Goal: Task Accomplishment & Management: Manage account settings

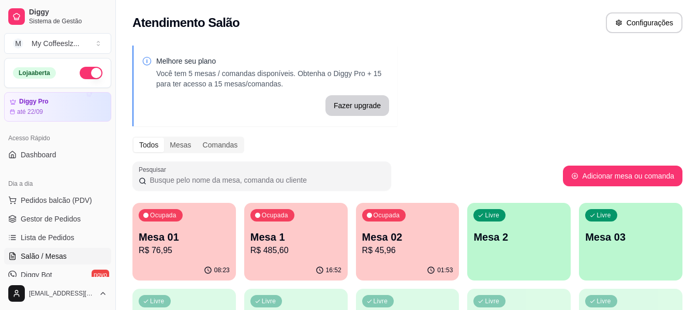
click at [523, 245] on div "Livre Mesa 2" at bounding box center [518, 235] width 103 height 65
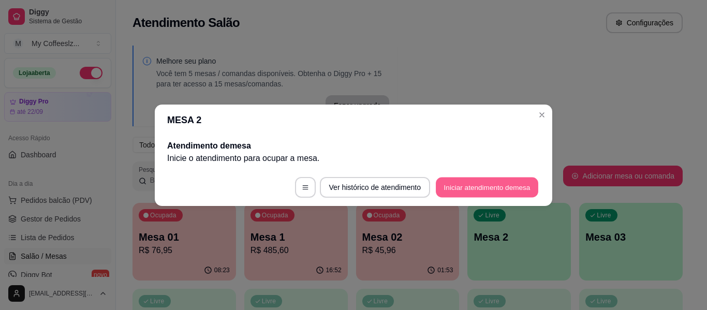
click at [462, 186] on button "Iniciar atendimento de mesa" at bounding box center [486, 187] width 102 height 20
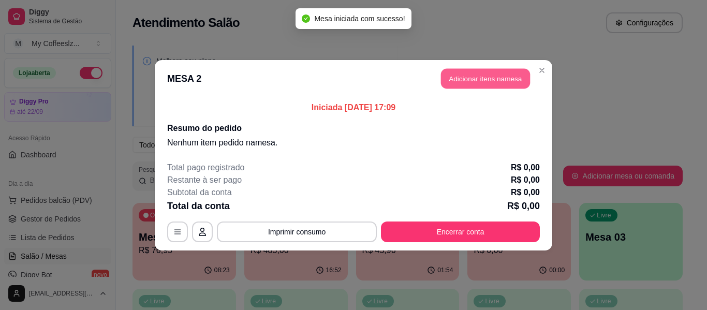
click at [492, 77] on button "Adicionar itens na mesa" at bounding box center [485, 78] width 89 height 20
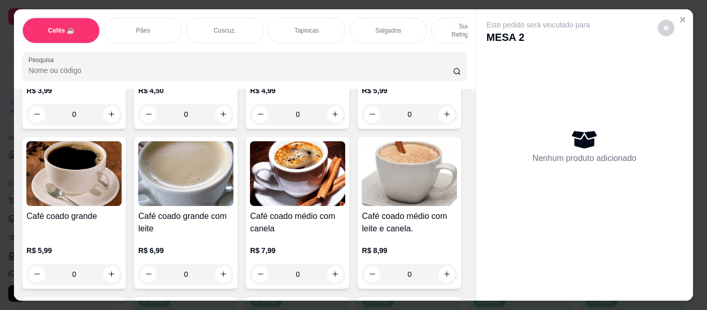
scroll to position [207, 0]
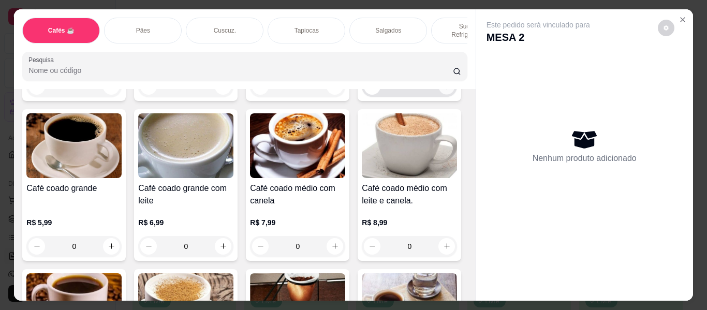
click at [443, 91] on icon "increase-product-quantity" at bounding box center [447, 87] width 8 height 8
type input "1"
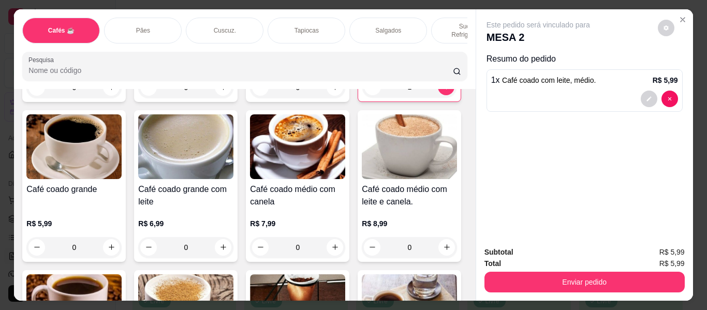
click at [243, 18] on div "Cuscuz." at bounding box center [225, 31] width 78 height 26
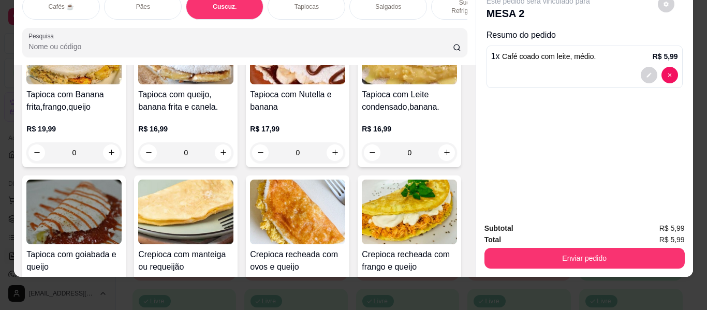
scroll to position [2840, 0]
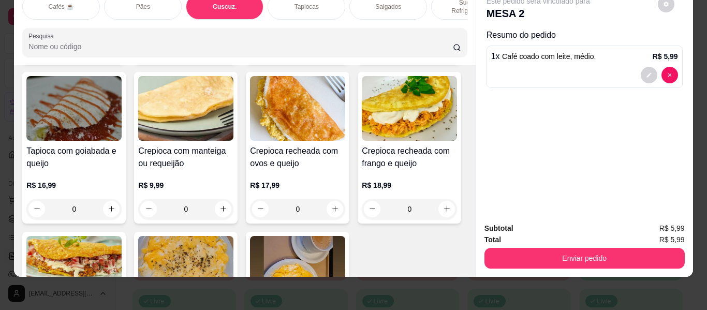
type input "1"
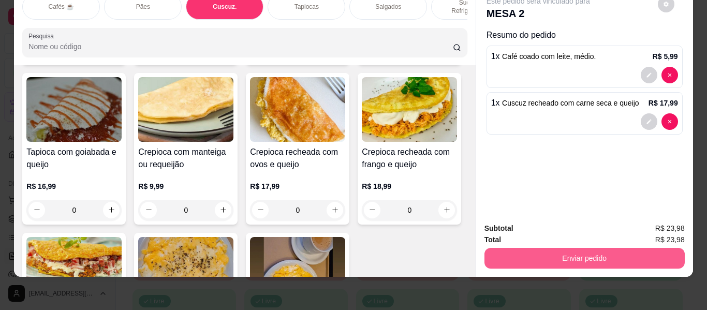
click at [530, 254] on button "Enviar pedido" at bounding box center [584, 258] width 200 height 21
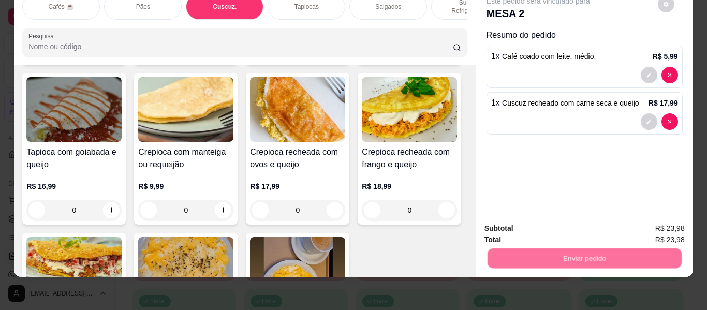
click at [522, 222] on button "Não registrar e enviar pedido" at bounding box center [550, 225] width 108 height 20
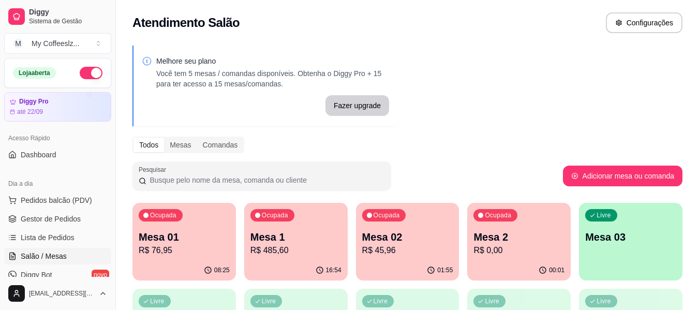
click at [641, 274] on div "button" at bounding box center [630, 274] width 103 height 12
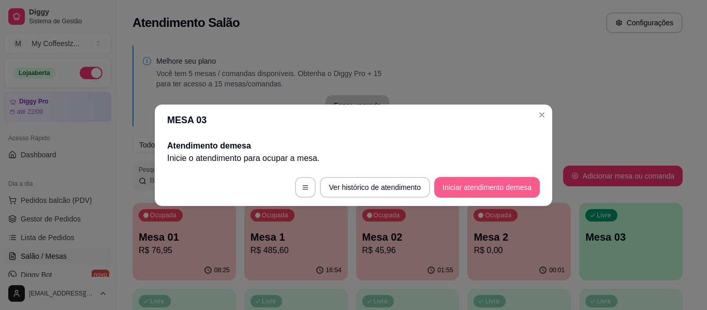
click at [494, 188] on button "Iniciar atendimento de mesa" at bounding box center [487, 187] width 106 height 21
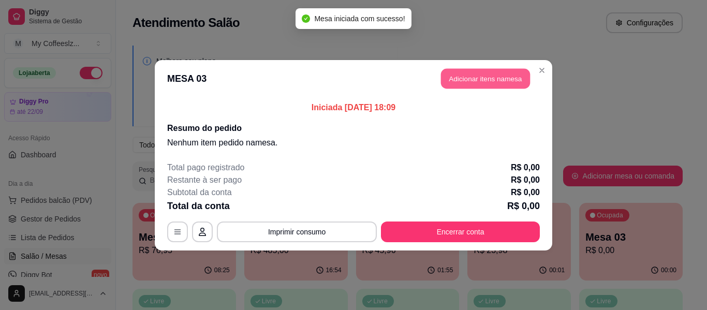
click at [464, 78] on button "Adicionar itens na mesa" at bounding box center [485, 78] width 89 height 20
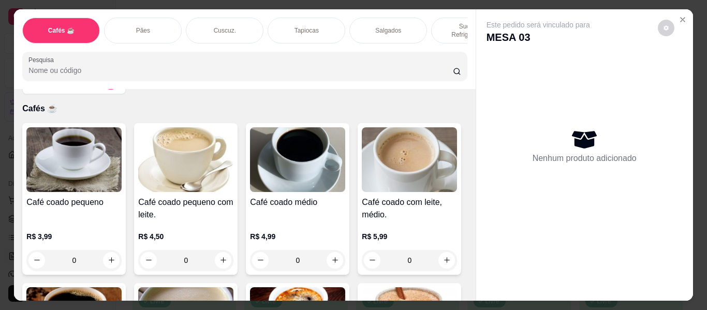
scroll to position [52, 0]
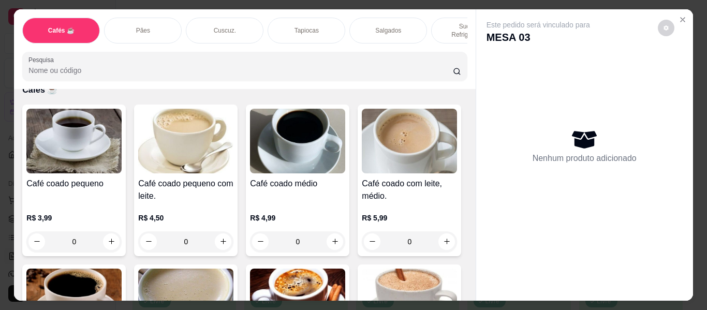
click at [273, 18] on div "Tapiocas" at bounding box center [306, 31] width 78 height 26
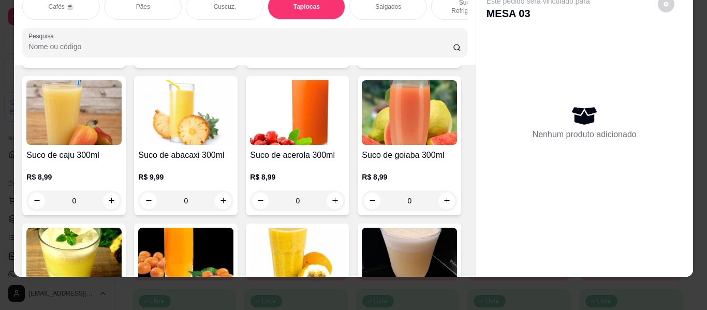
scroll to position [3960, 0]
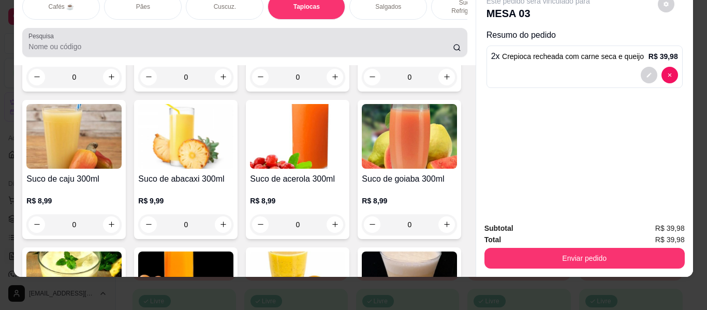
scroll to position [0, 0]
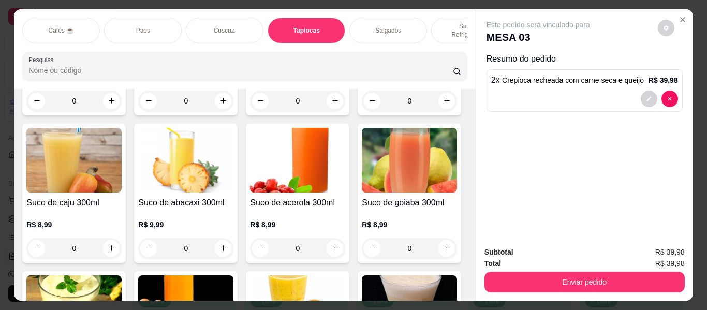
type input "1"
click at [448, 22] on p "Sucos e Refrigerantes" at bounding box center [470, 30] width 60 height 17
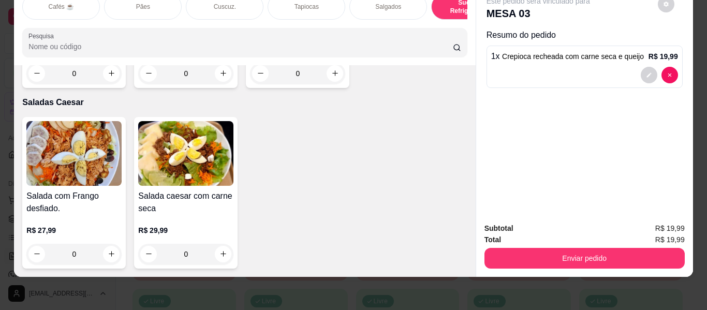
scroll to position [6273, 0]
type input "1"
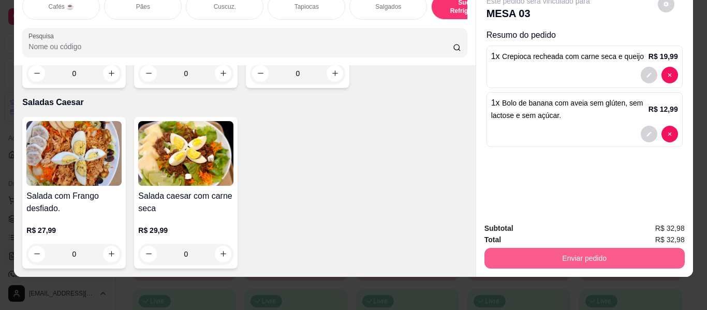
click at [535, 250] on button "Enviar pedido" at bounding box center [584, 258] width 200 height 21
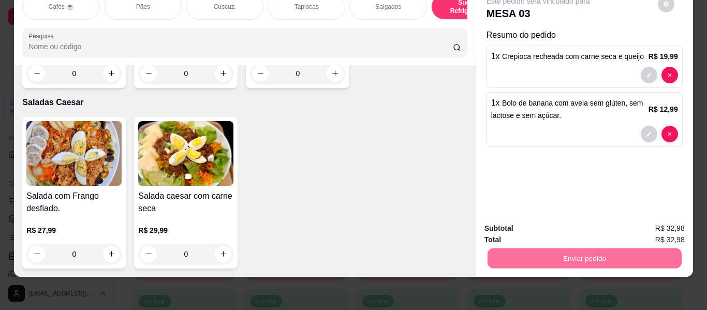
click at [534, 222] on button "Não registrar e enviar pedido" at bounding box center [550, 224] width 104 height 19
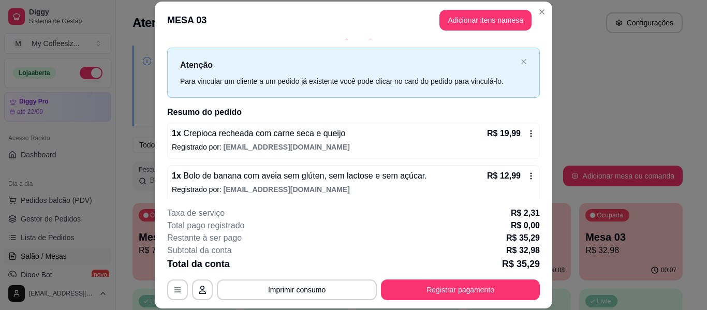
scroll to position [21, 0]
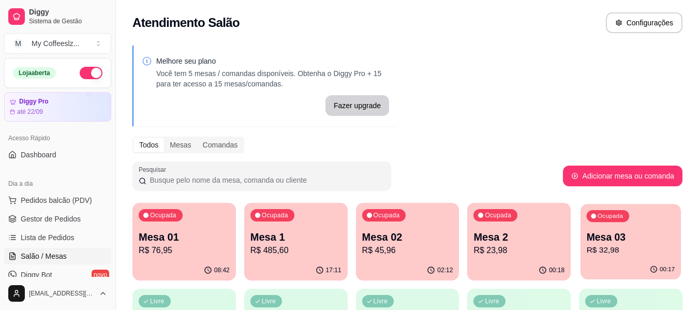
click at [628, 269] on div "00:17" at bounding box center [630, 270] width 100 height 20
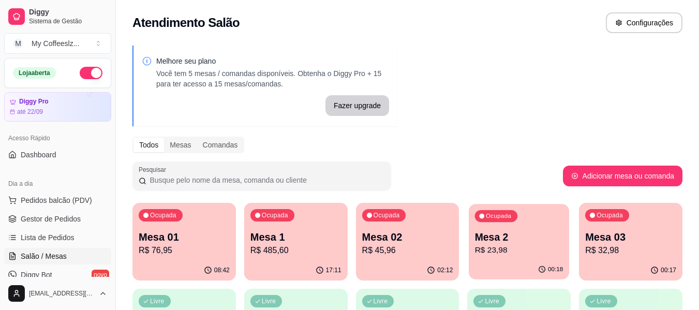
click at [506, 239] on p "Mesa 2" at bounding box center [519, 237] width 88 height 14
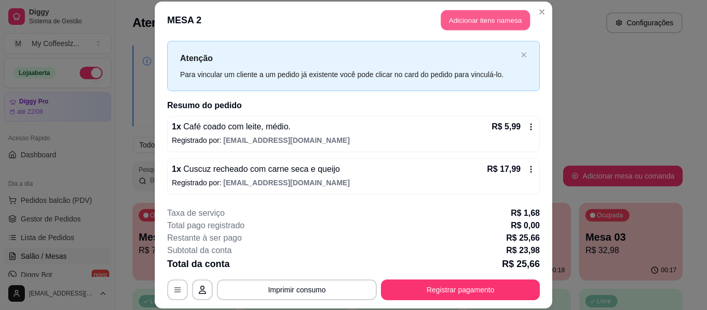
click at [460, 19] on button "Adicionar itens na mesa" at bounding box center [485, 20] width 89 height 20
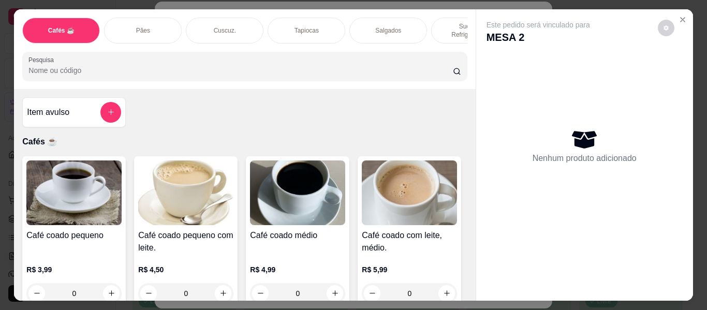
click at [443, 22] on p "Sucos e Refrigerantes" at bounding box center [470, 30] width 60 height 17
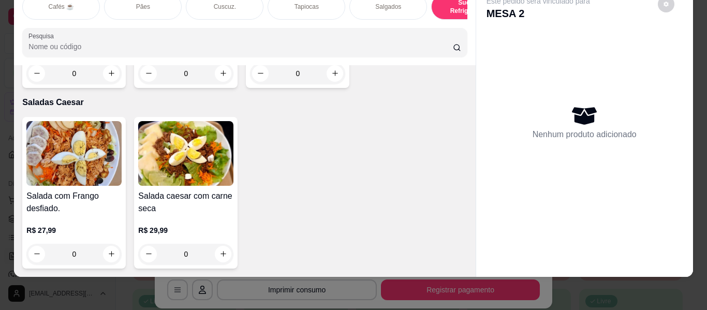
scroll to position [6272, 0]
type input "1"
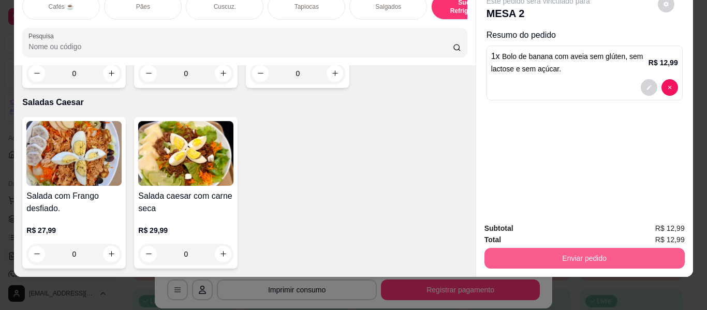
click at [635, 250] on button "Enviar pedido" at bounding box center [584, 258] width 200 height 21
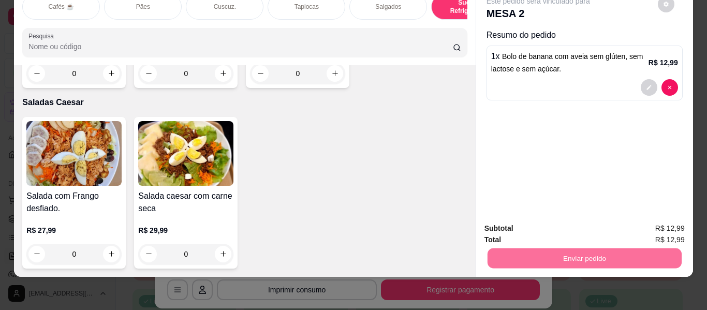
click at [521, 223] on button "Não registrar e enviar pedido" at bounding box center [550, 225] width 108 height 20
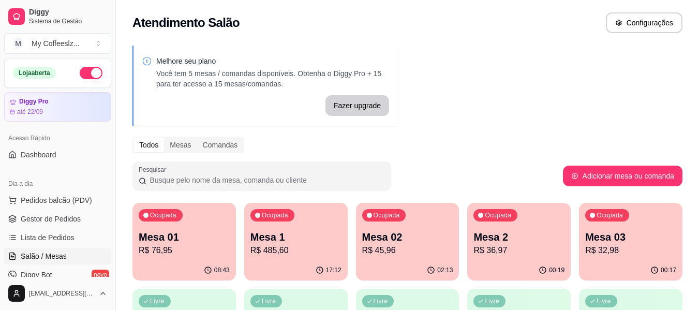
click at [519, 254] on p "R$ 36,97" at bounding box center [518, 250] width 91 height 12
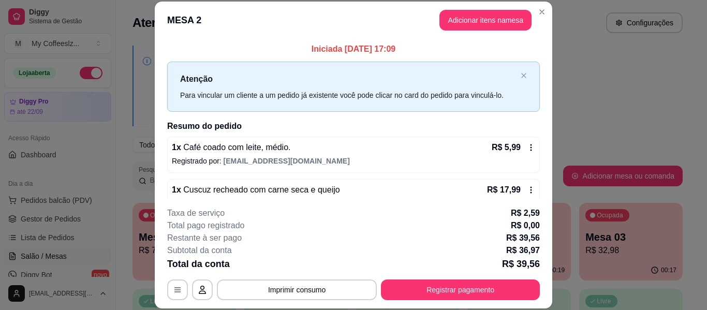
scroll to position [52, 0]
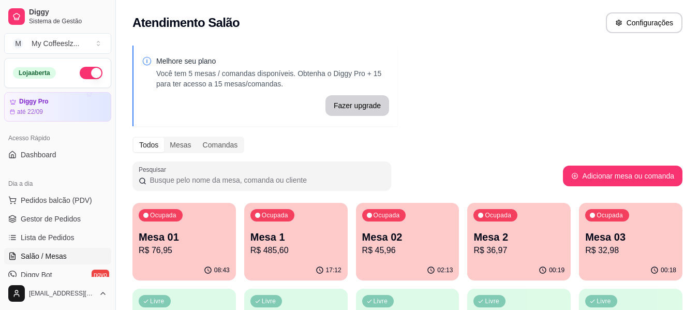
click at [659, 254] on p "R$ 32,98" at bounding box center [630, 250] width 91 height 12
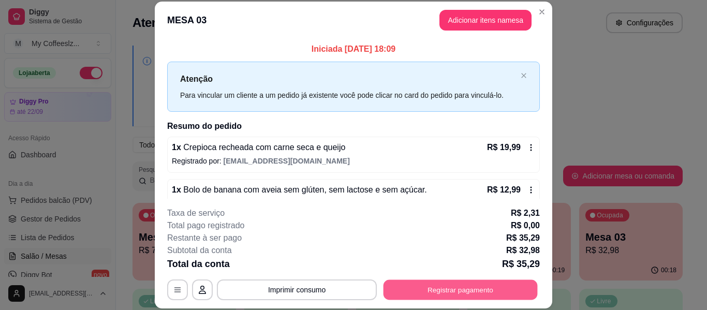
click at [441, 286] on button "Registrar pagamento" at bounding box center [460, 290] width 154 height 20
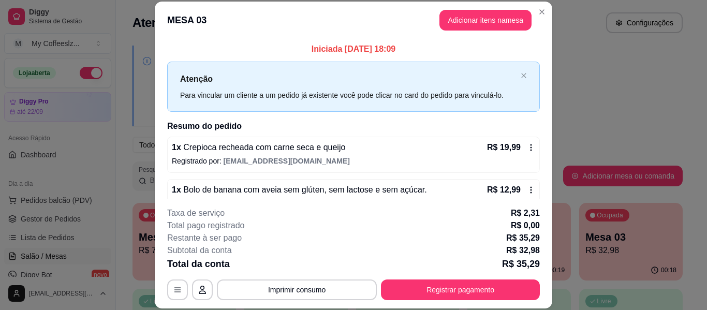
click at [417, 147] on icon at bounding box center [423, 145] width 13 height 13
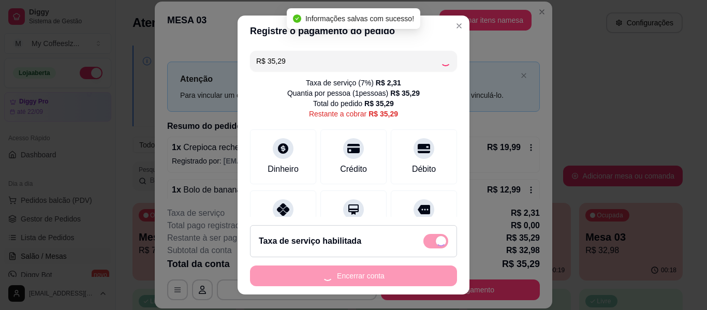
type input "R$ 0,00"
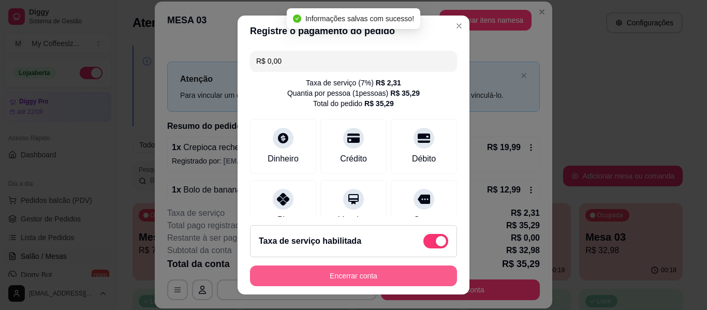
click at [314, 274] on button "Encerrar conta" at bounding box center [353, 275] width 207 height 21
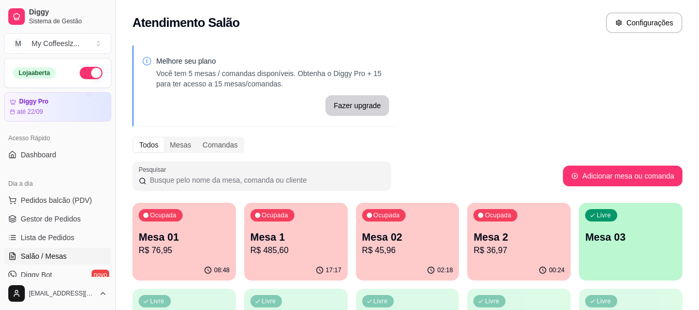
click at [528, 233] on p "Mesa 2" at bounding box center [518, 237] width 91 height 14
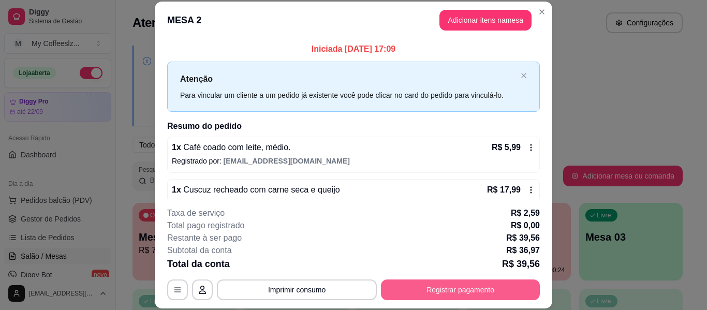
click at [439, 286] on button "Registrar pagamento" at bounding box center [460, 289] width 159 height 21
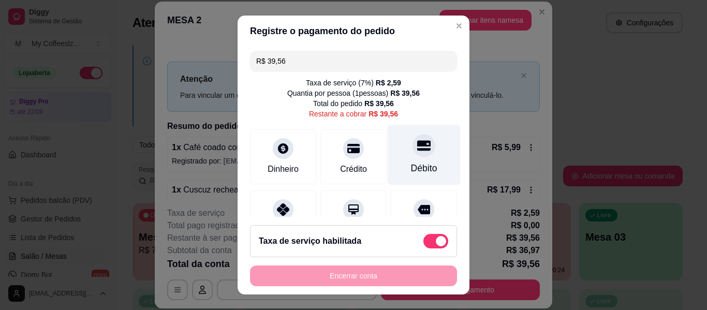
click at [412, 147] on div at bounding box center [423, 145] width 23 height 23
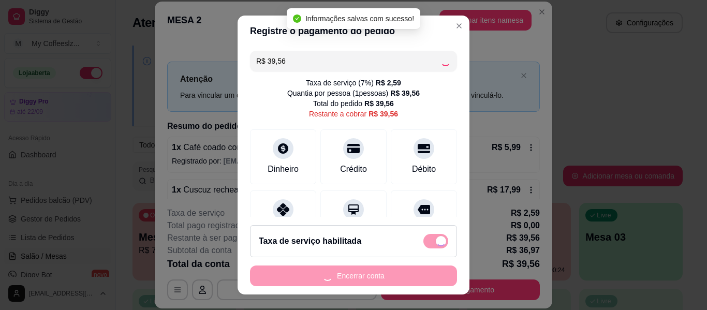
type input "R$ 0,00"
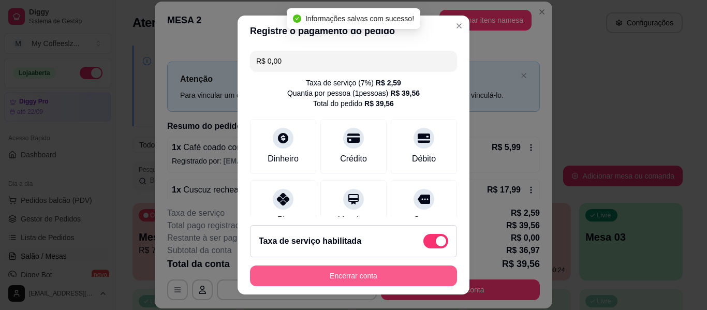
click at [353, 272] on button "Encerrar conta" at bounding box center [353, 275] width 207 height 21
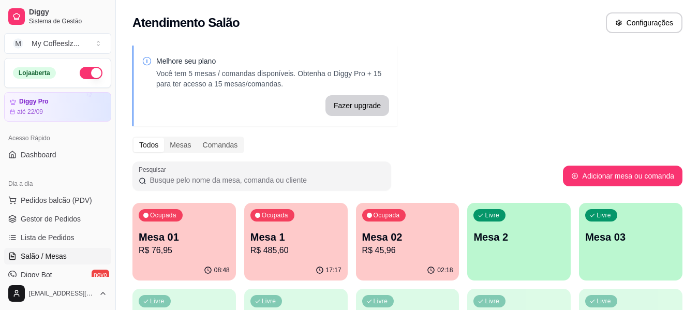
click at [427, 260] on div "Ocupada Mesa 02 R$ 45,96" at bounding box center [407, 231] width 103 height 57
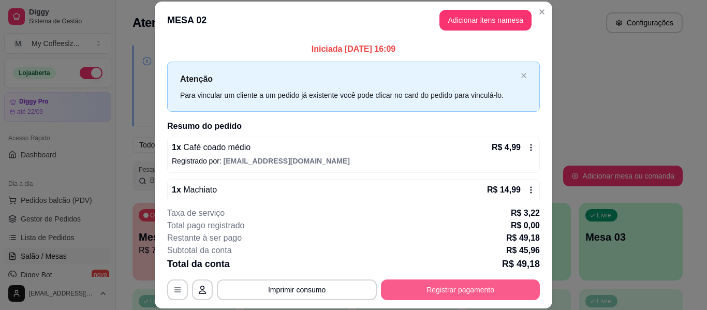
click at [428, 292] on button "Registrar pagamento" at bounding box center [460, 289] width 159 height 21
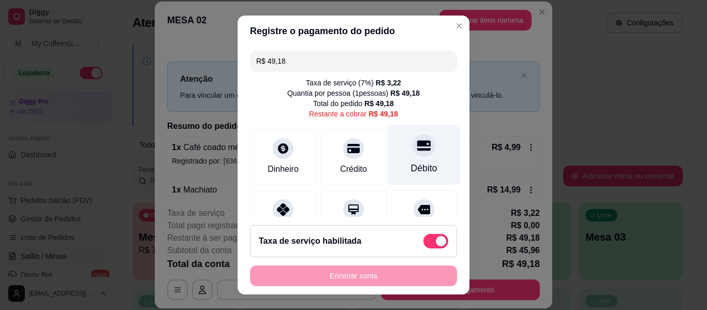
click at [412, 159] on div "Débito" at bounding box center [423, 155] width 73 height 61
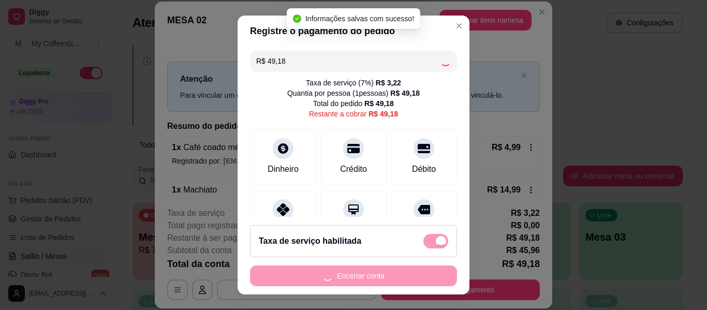
type input "R$ 0,00"
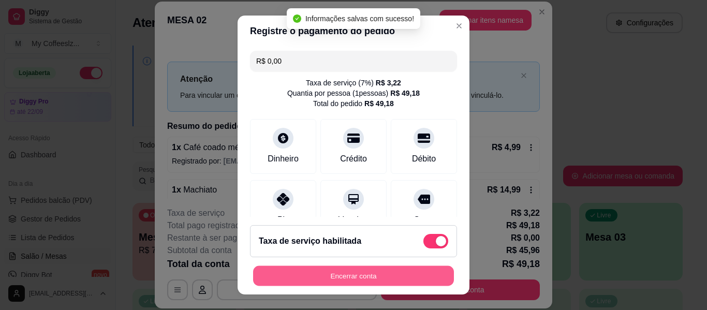
click at [355, 277] on button "Encerrar conta" at bounding box center [353, 276] width 201 height 20
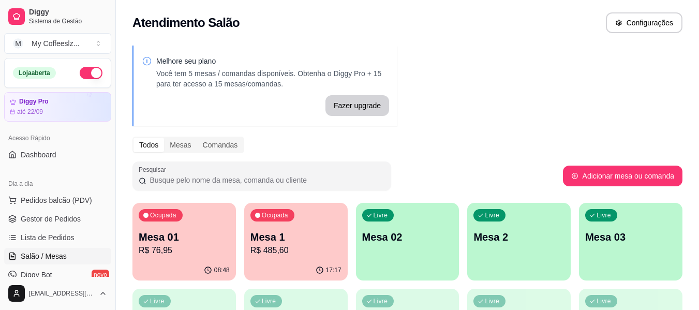
click at [393, 245] on div "Livre Mesa 02" at bounding box center [407, 235] width 103 height 65
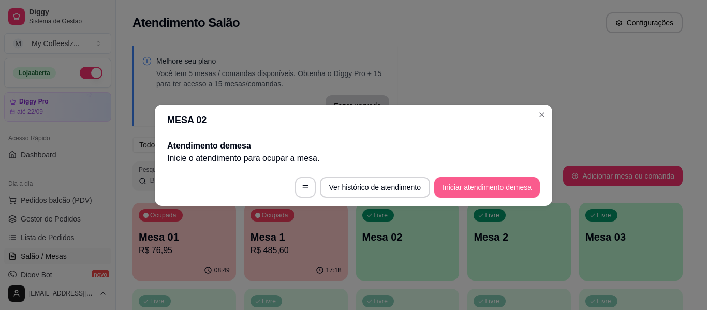
click at [451, 185] on button "Iniciar atendimento de mesa" at bounding box center [487, 187] width 106 height 21
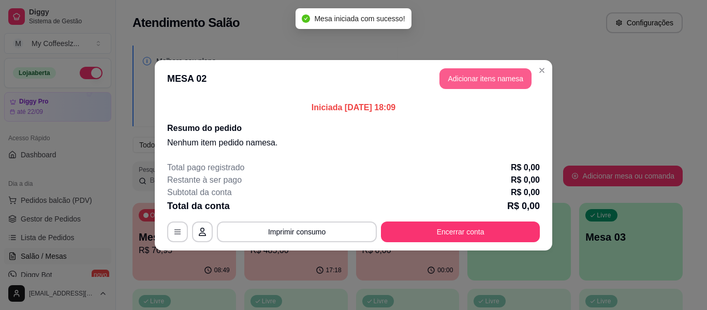
click at [493, 81] on button "Adicionar itens na mesa" at bounding box center [485, 78] width 92 height 21
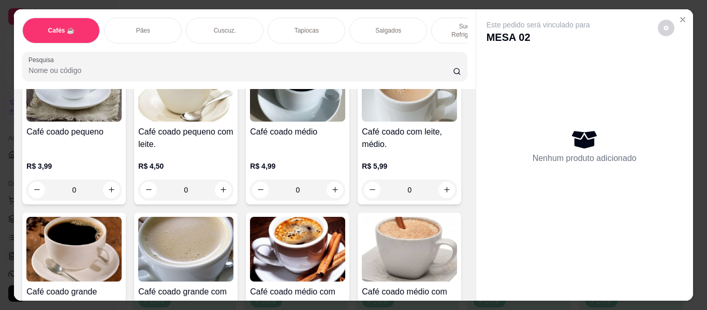
scroll to position [207, 0]
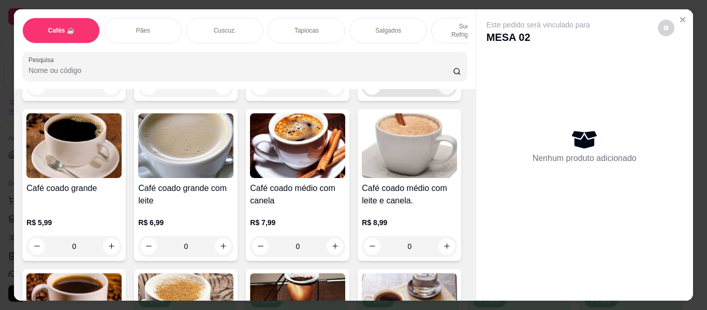
click at [443, 90] on icon "increase-product-quantity" at bounding box center [447, 86] width 8 height 8
type input "1"
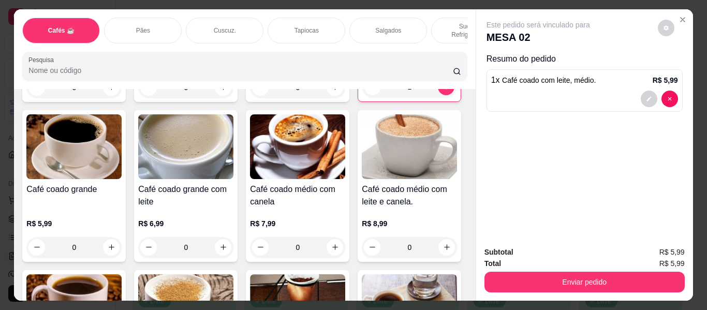
click at [440, 18] on div "Sucos e Refrigerantes" at bounding box center [470, 31] width 78 height 26
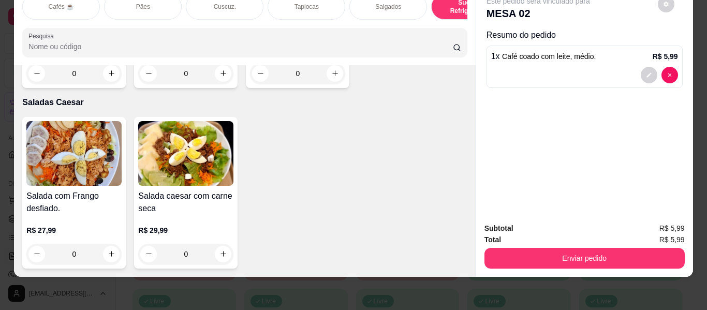
scroll to position [5859, 0]
type input "1"
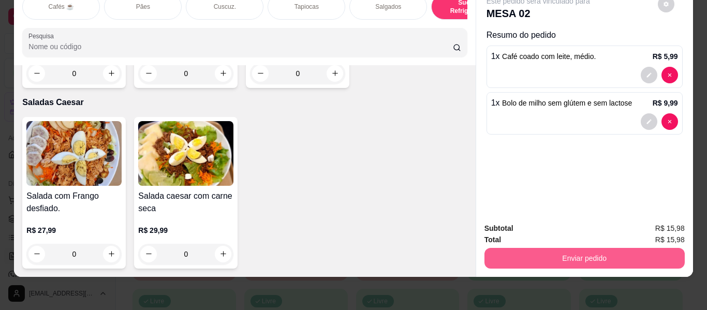
click at [532, 248] on button "Enviar pedido" at bounding box center [584, 258] width 200 height 21
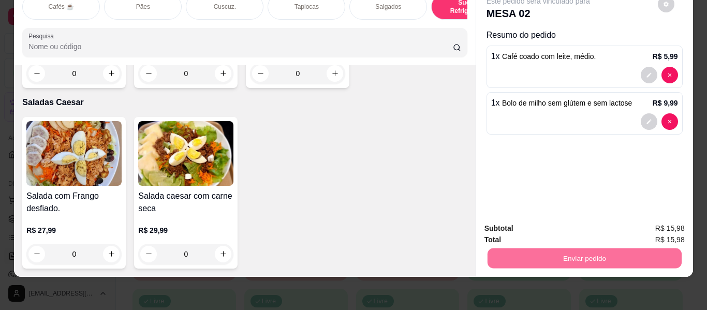
click at [532, 222] on button "Não registrar e enviar pedido" at bounding box center [550, 225] width 108 height 20
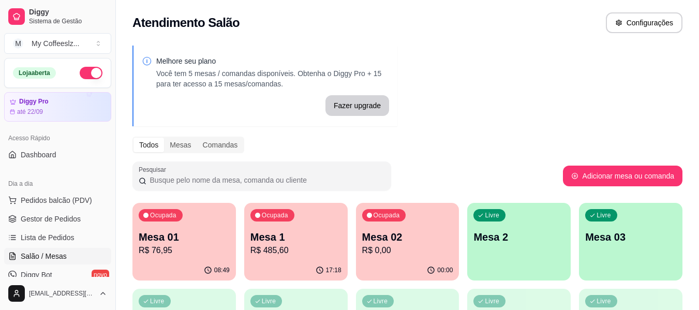
click at [512, 253] on div "Livre Mesa 2" at bounding box center [518, 235] width 103 height 65
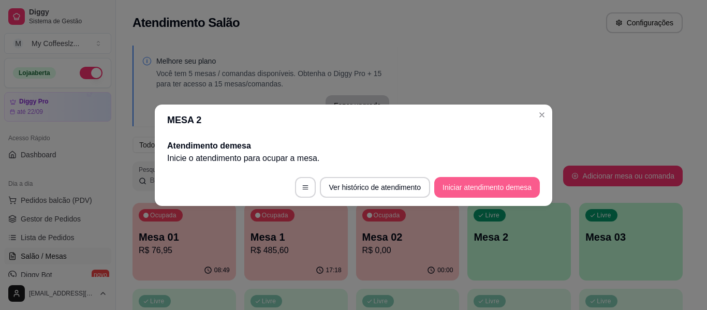
click at [501, 184] on button "Iniciar atendimento de mesa" at bounding box center [487, 187] width 106 height 21
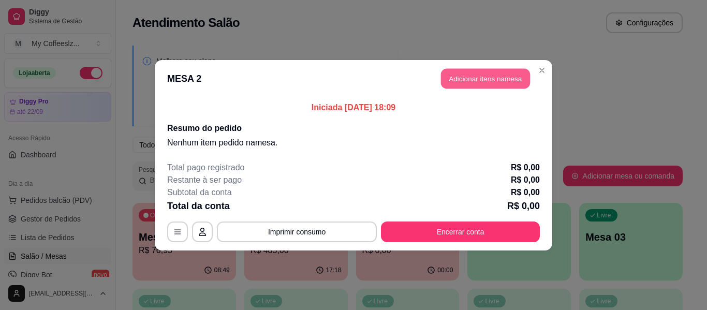
click at [510, 81] on button "Adicionar itens na mesa" at bounding box center [485, 78] width 89 height 20
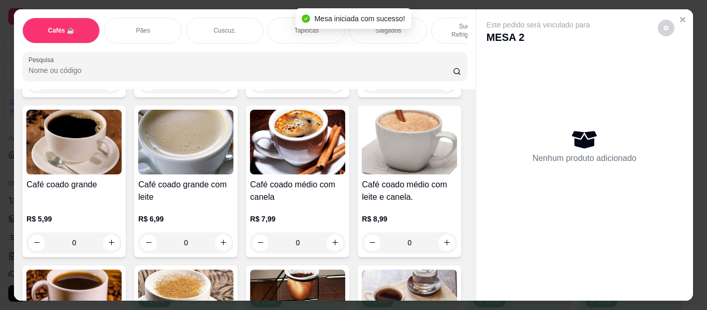
scroll to position [207, 0]
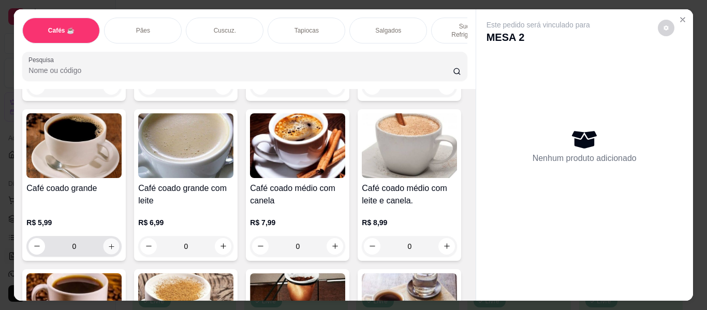
click at [114, 244] on icon "increase-product-quantity" at bounding box center [111, 246] width 5 height 5
type input "1"
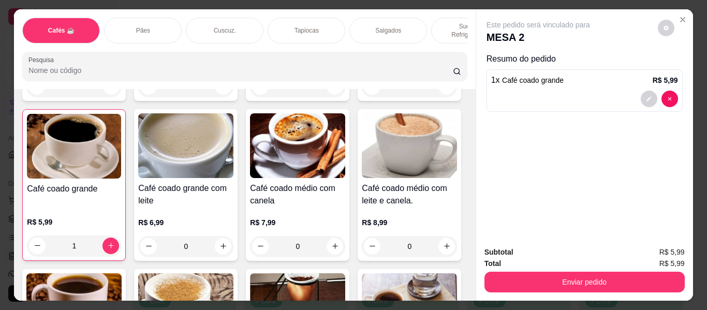
click at [389, 26] on p "Salgados" at bounding box center [388, 30] width 26 height 8
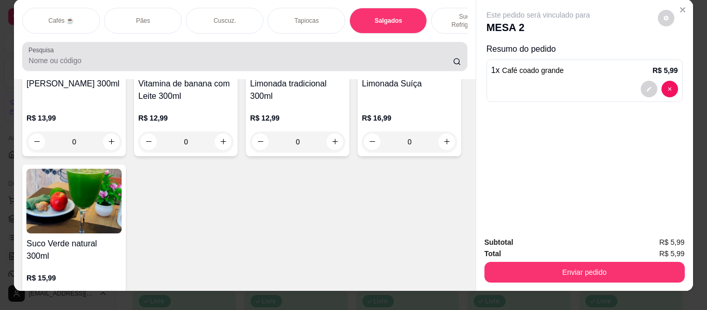
scroll to position [0, 0]
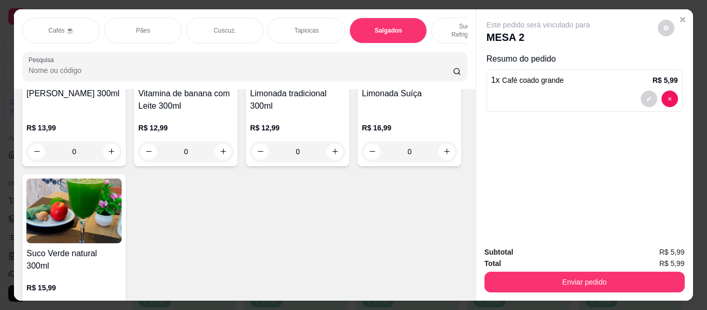
click at [455, 22] on p "Sucos e Refrigerantes" at bounding box center [470, 30] width 60 height 17
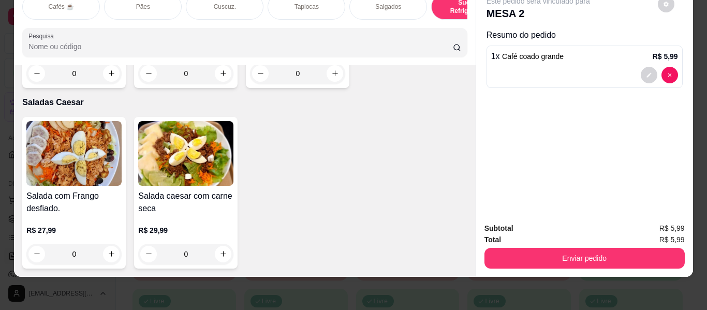
scroll to position [6065, 0]
type input "1"
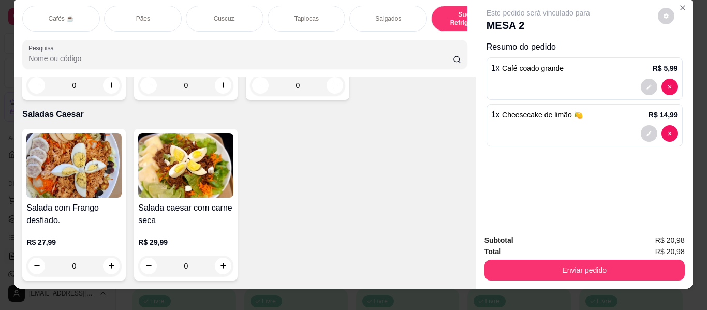
scroll to position [0, 0]
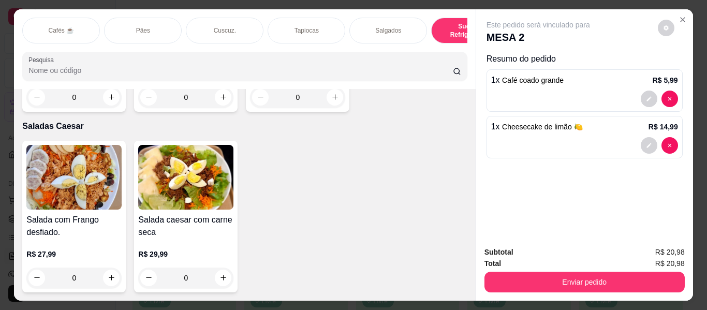
click at [442, 22] on p "Sucos e Refrigerantes" at bounding box center [470, 30] width 60 height 17
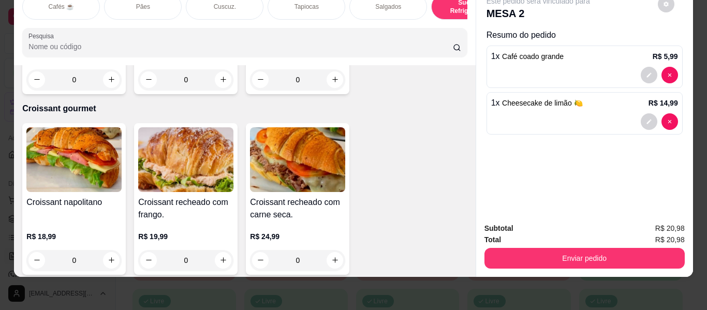
scroll to position [5548, 0]
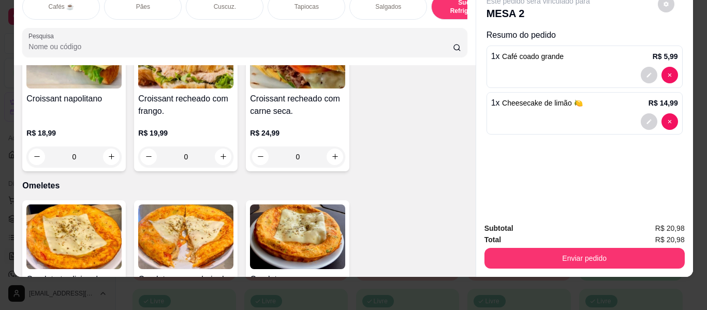
type input "1"
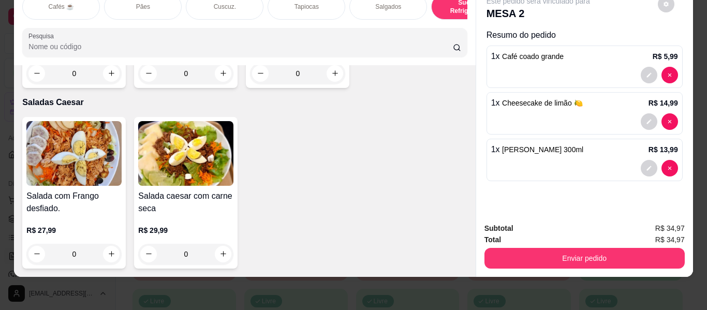
scroll to position [6117, 0]
click at [366, 4] on div "Salgados" at bounding box center [388, 7] width 78 height 26
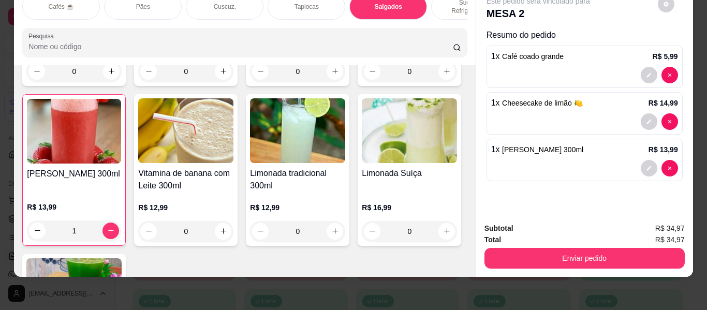
type input "1"
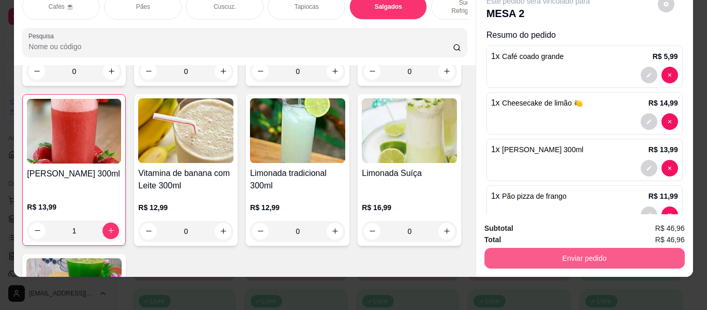
click at [536, 252] on button "Enviar pedido" at bounding box center [584, 258] width 200 height 21
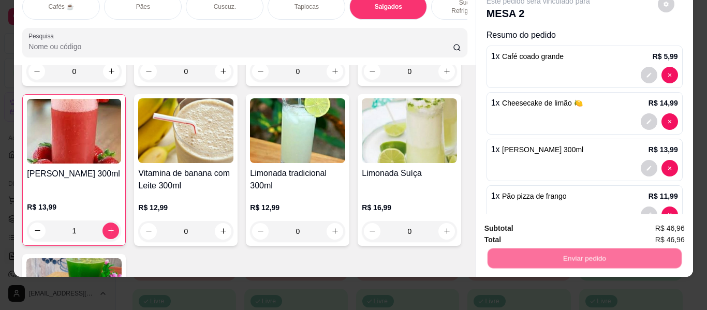
click at [539, 230] on button "Não registrar e enviar pedido" at bounding box center [550, 229] width 108 height 20
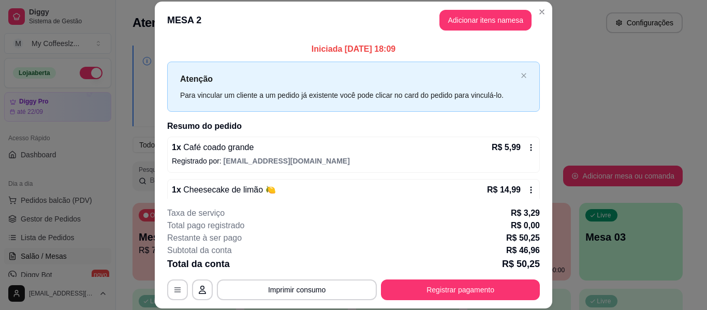
click at [538, 230] on footer "**********" at bounding box center [353, 254] width 397 height 110
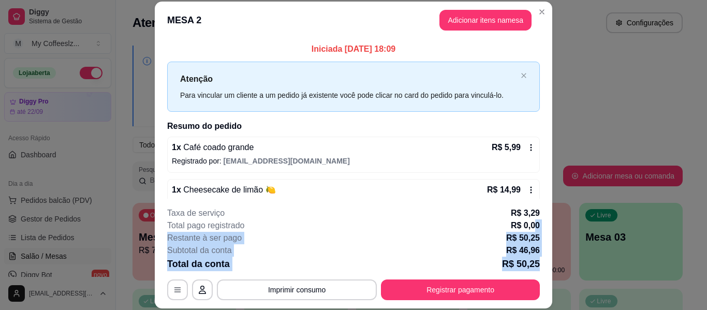
drag, startPoint x: 531, startPoint y: 228, endPoint x: 570, endPoint y: 273, distance: 59.4
click at [570, 273] on div "**********" at bounding box center [353, 155] width 707 height 310
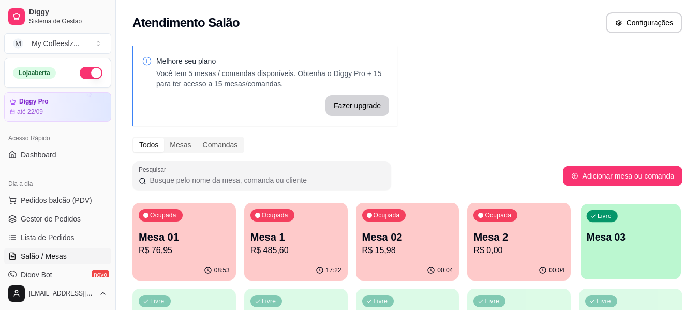
click at [602, 248] on div "Livre Mesa 03" at bounding box center [630, 235] width 100 height 63
click at [602, 248] on div "Livre Mesa 03" at bounding box center [630, 235] width 103 height 65
click at [515, 242] on p "Mesa 2" at bounding box center [518, 237] width 91 height 14
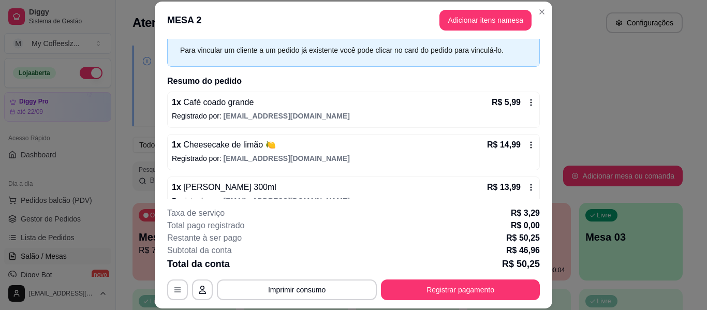
scroll to position [103, 0]
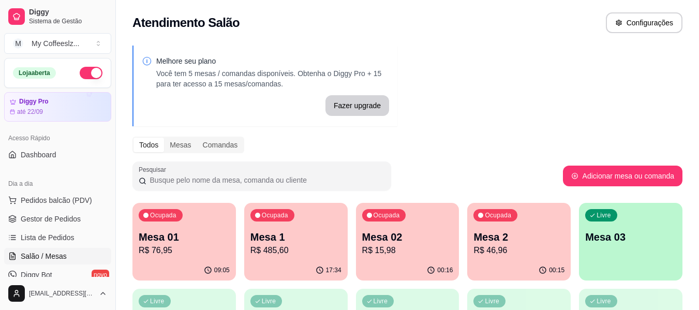
click at [385, 259] on div "Ocupada Mesa 02 R$ 15,98" at bounding box center [407, 231] width 103 height 57
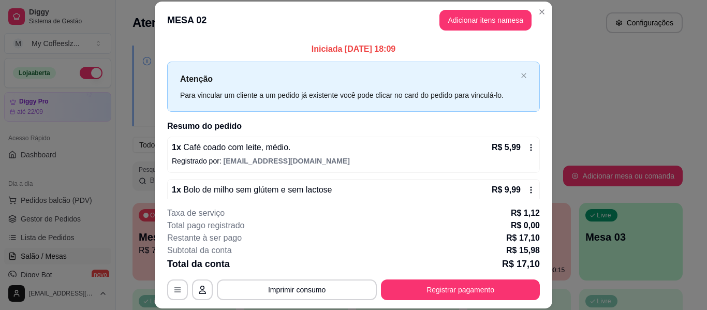
click at [381, 255] on div "Subtotal da conta R$ 15,98" at bounding box center [353, 250] width 372 height 12
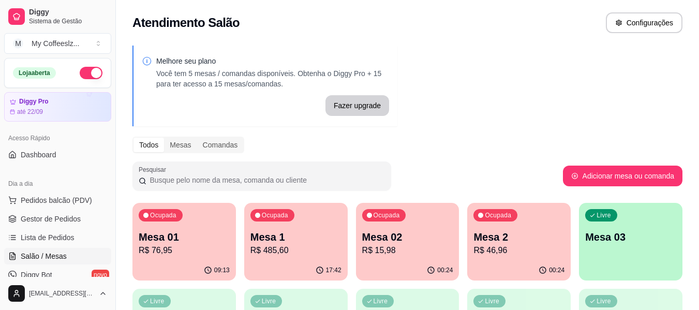
click at [503, 243] on p "Mesa 2" at bounding box center [518, 237] width 91 height 14
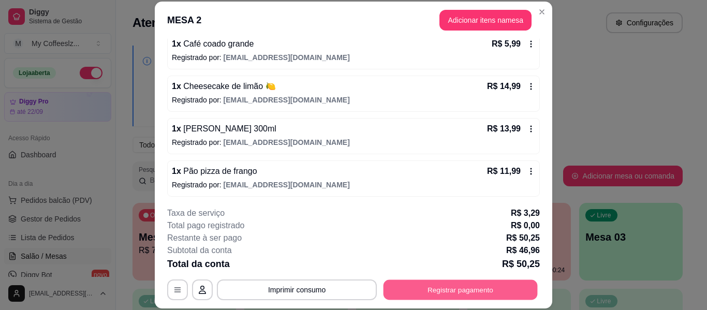
click at [533, 289] on button "Registrar pagamento" at bounding box center [460, 290] width 154 height 20
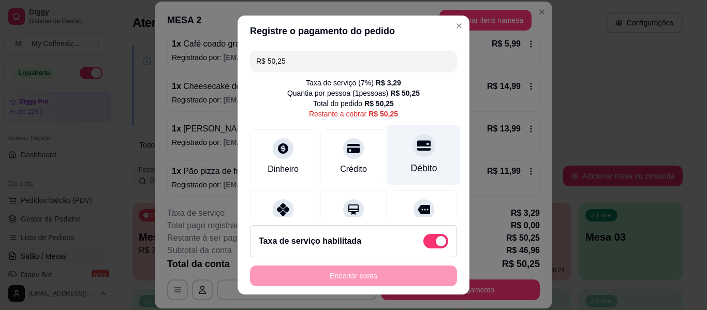
click at [412, 151] on div at bounding box center [423, 145] width 23 height 23
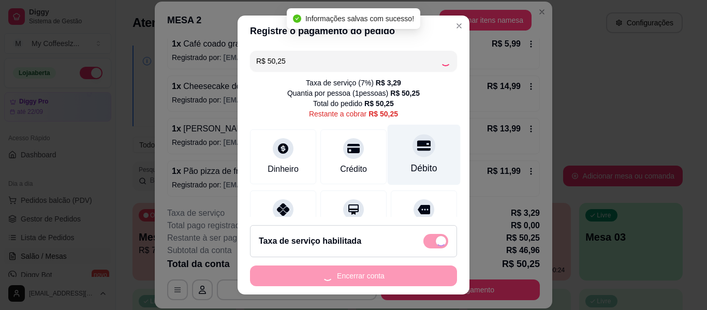
type input "R$ 0,00"
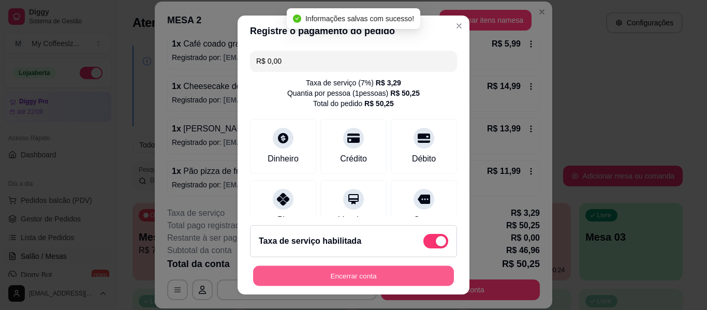
click at [374, 277] on button "Encerrar conta" at bounding box center [353, 276] width 201 height 20
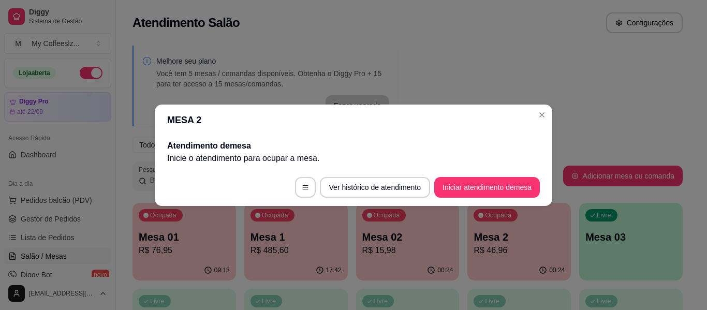
scroll to position [0, 0]
